Goal: Information Seeking & Learning: Learn about a topic

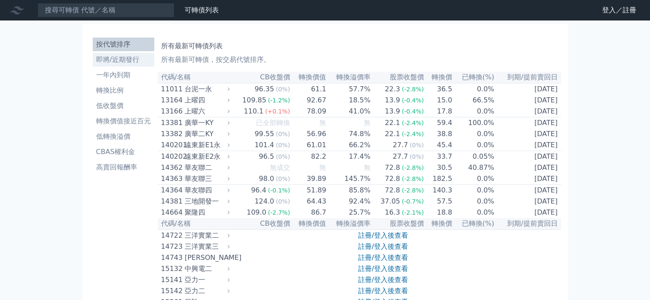
click at [122, 61] on li "即將/近期發行" at bounding box center [124, 60] width 62 height 10
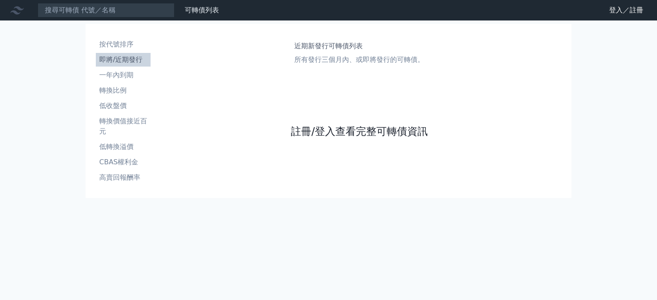
click at [323, 127] on link "註冊/登入查看完整可轉債資訊" at bounding box center [359, 132] width 137 height 14
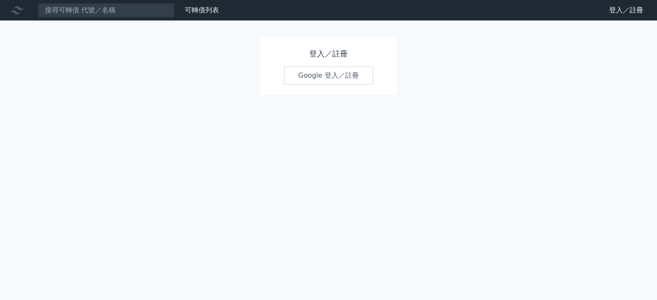
click at [341, 75] on link "Google 登入／註冊" at bounding box center [328, 76] width 89 height 18
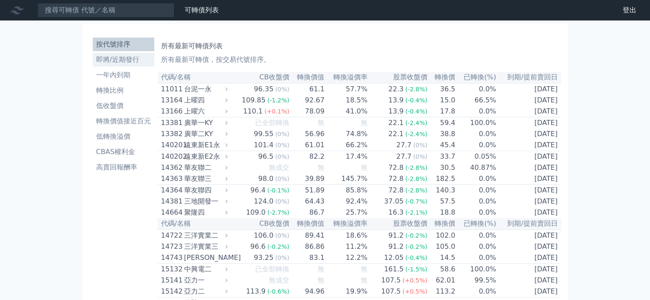
click at [110, 60] on li "即將/近期發行" at bounding box center [124, 60] width 62 height 10
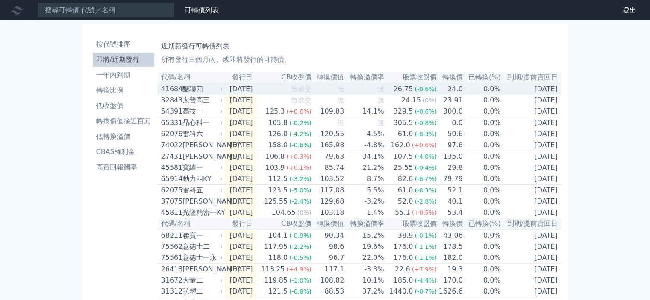
click at [197, 86] on div "醣聯四" at bounding box center [202, 89] width 39 height 10
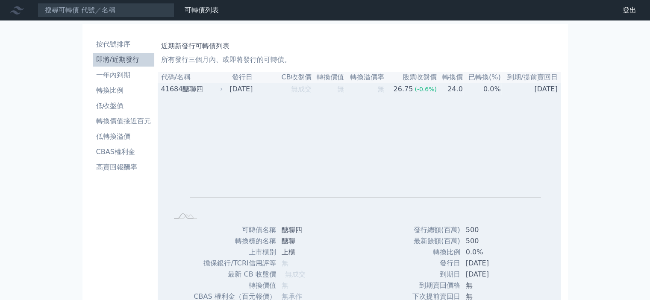
click at [197, 86] on div "醣聯四" at bounding box center [202, 89] width 39 height 10
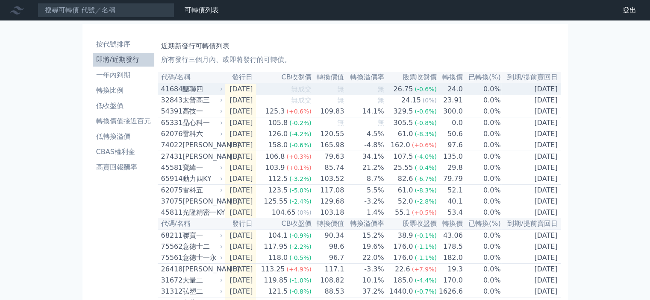
click at [197, 86] on div "醣聯四" at bounding box center [202, 89] width 39 height 10
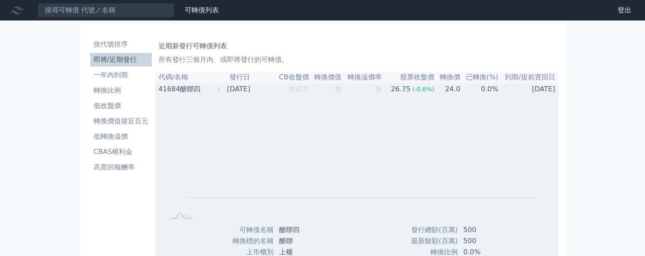
click at [189, 91] on div "醣聯四" at bounding box center [199, 89] width 39 height 10
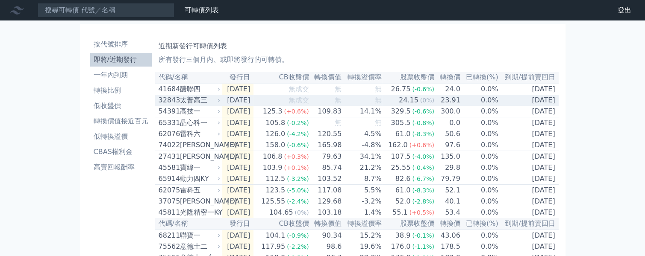
click at [189, 101] on div "太普高三" at bounding box center [199, 100] width 39 height 10
